Goal: Navigation & Orientation: Find specific page/section

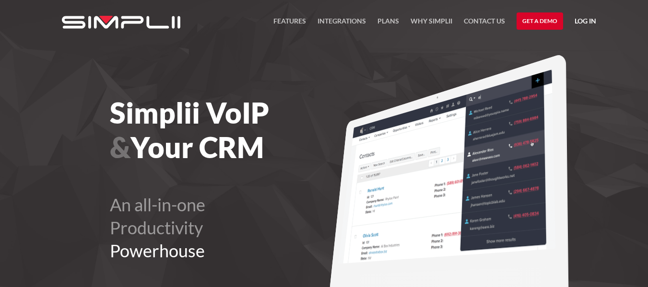
click at [584, 17] on link "Log in" at bounding box center [585, 22] width 22 height 14
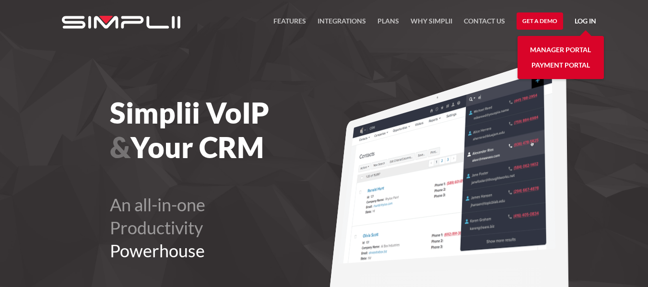
click at [558, 46] on link "Manager Portal" at bounding box center [560, 49] width 61 height 15
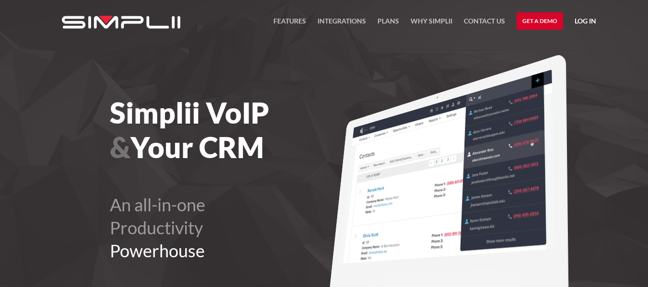
click at [579, 17] on link "Log in" at bounding box center [585, 22] width 22 height 14
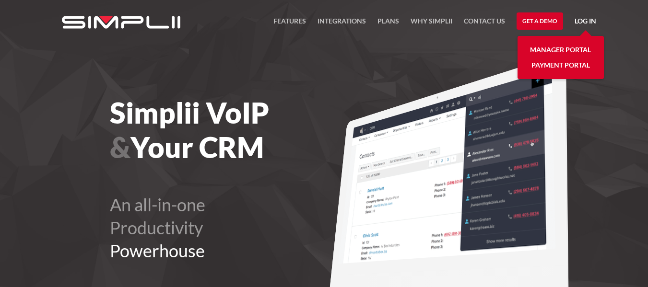
click at [559, 48] on link "Manager Portal" at bounding box center [560, 49] width 61 height 15
